Goal: Register for event/course

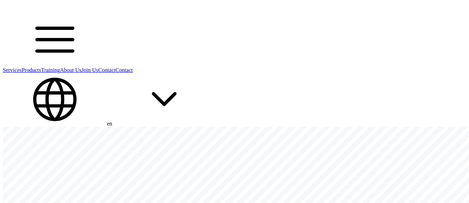
scroll to position [83, 0]
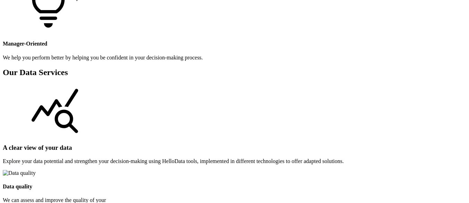
scroll to position [750, 0]
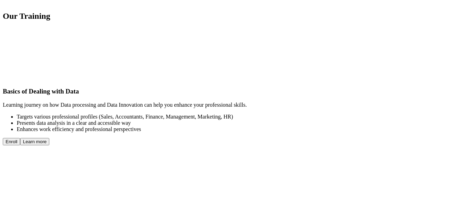
scroll to position [1668, 0]
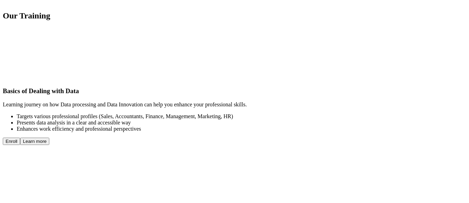
radio input "true"
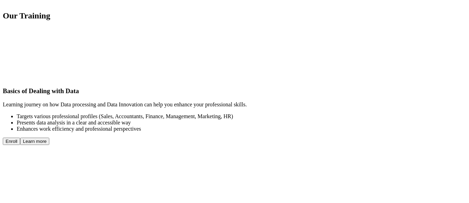
radio input "true"
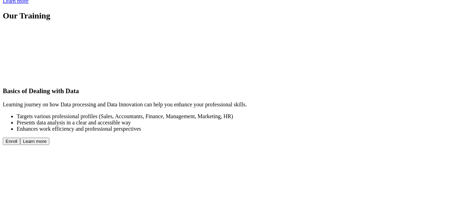
radio input "true"
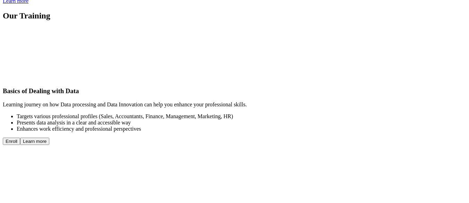
radio input "true"
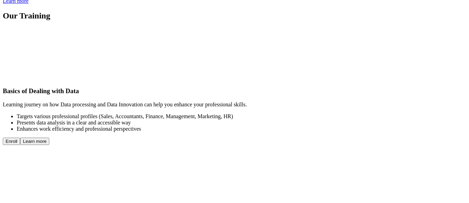
radio input "true"
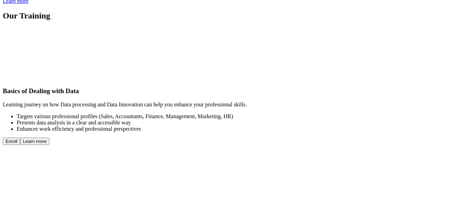
radio input "true"
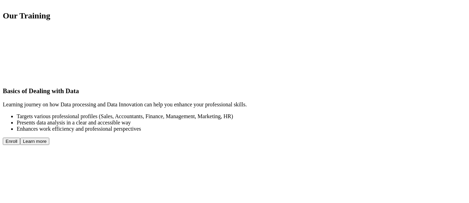
radio input "true"
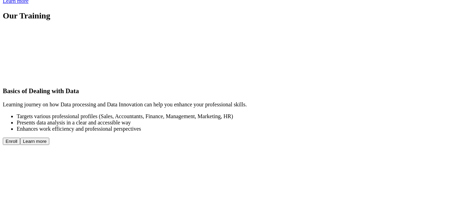
radio input "true"
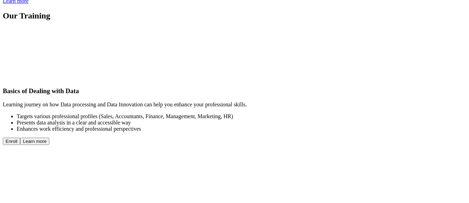
radio input "true"
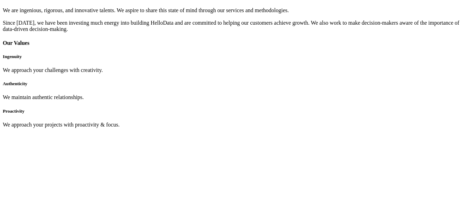
scroll to position [2078, 0]
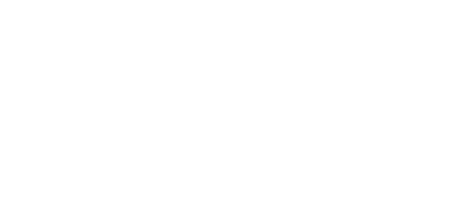
scroll to position [2293, 0]
click at [0, 0] on astro-island "We Are HelloData Mindset & Mission We are ingenious, rigorous, and innovative t…" at bounding box center [0, 0] width 0 height 0
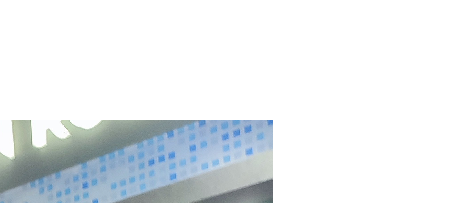
select select "Junior B2B Sales Representative"
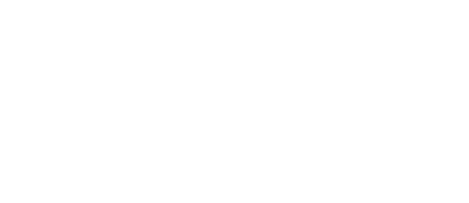
scroll to position [3089, 0]
